Goal: Find specific page/section: Find specific page/section

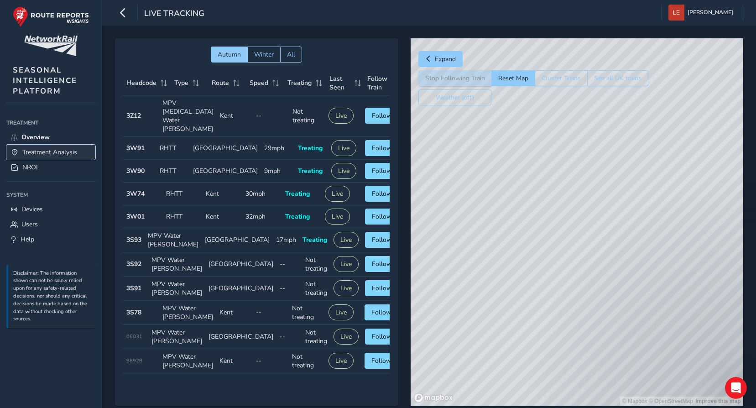
click at [33, 151] on span "Treatment Analysis" at bounding box center [49, 152] width 55 height 9
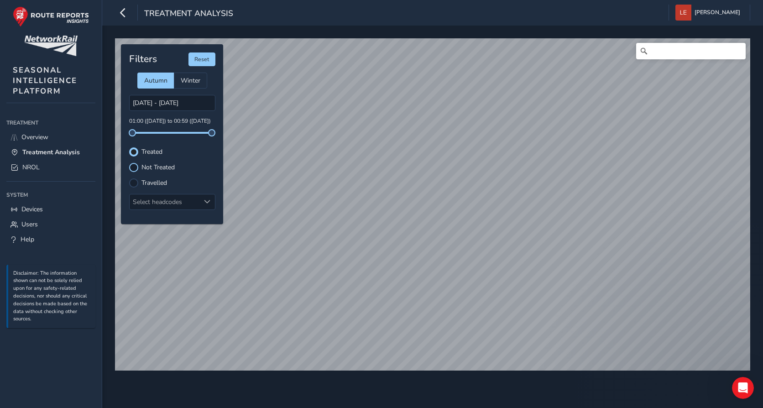
click at [132, 167] on div at bounding box center [133, 167] width 9 height 9
click at [148, 182] on label "Travelled" at bounding box center [154, 183] width 26 height 6
click at [134, 182] on input "Travelled" at bounding box center [134, 182] width 0 height 0
click at [136, 152] on div at bounding box center [133, 151] width 9 height 9
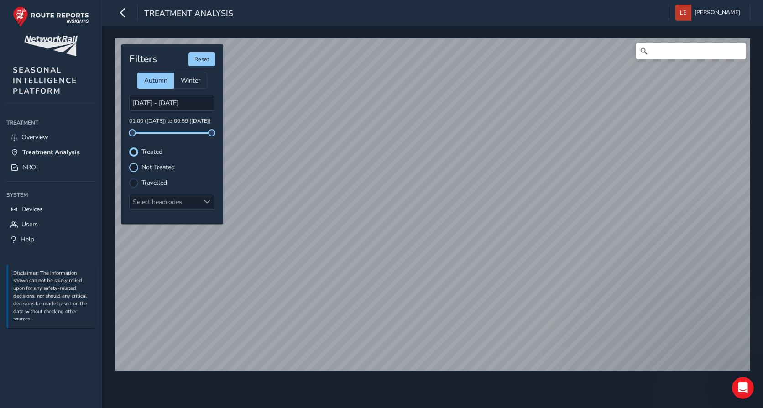
click at [137, 170] on div at bounding box center [133, 167] width 9 height 9
click at [30, 168] on span "NROL" at bounding box center [30, 167] width 17 height 9
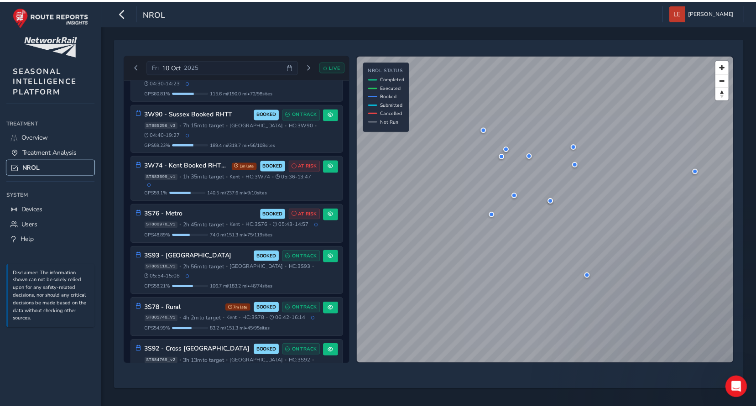
scroll to position [402, 0]
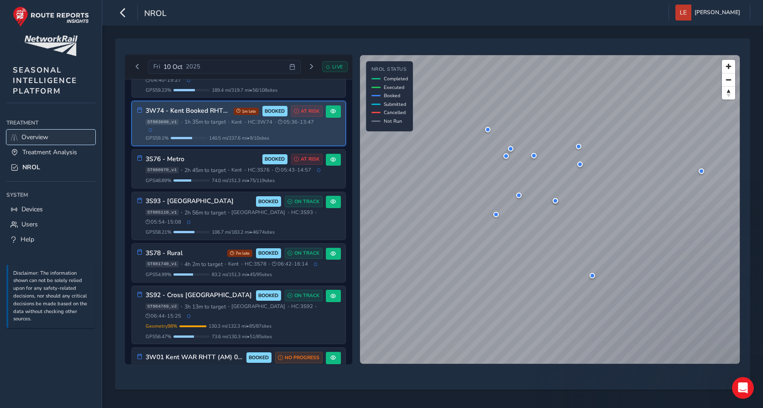
click at [27, 136] on span "Overview" at bounding box center [34, 137] width 27 height 9
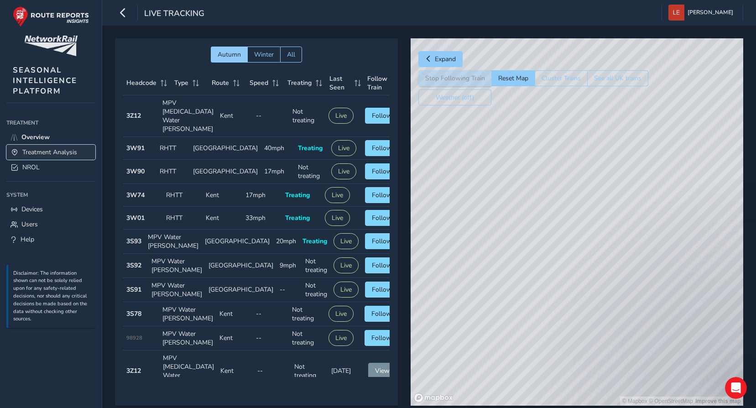
click at [22, 150] on link "Treatment Analysis" at bounding box center [50, 152] width 89 height 15
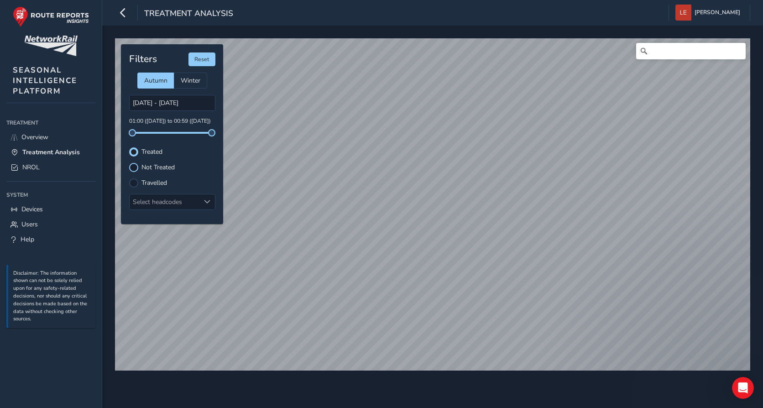
click at [137, 169] on div at bounding box center [133, 167] width 9 height 9
click at [134, 152] on div at bounding box center [133, 151] width 9 height 9
click at [23, 138] on span "Overview" at bounding box center [34, 137] width 27 height 9
